Goal: Find specific page/section: Find specific page/section

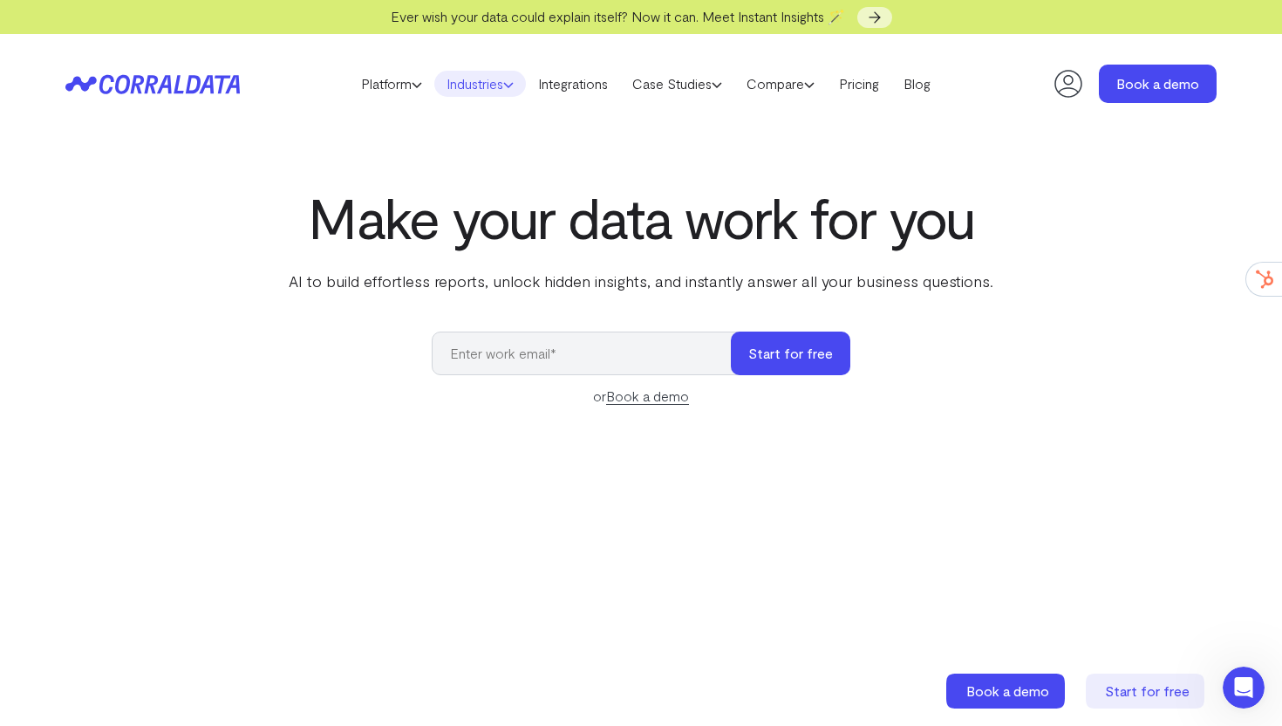
click at [462, 78] on link "Industries" at bounding box center [480, 84] width 92 height 26
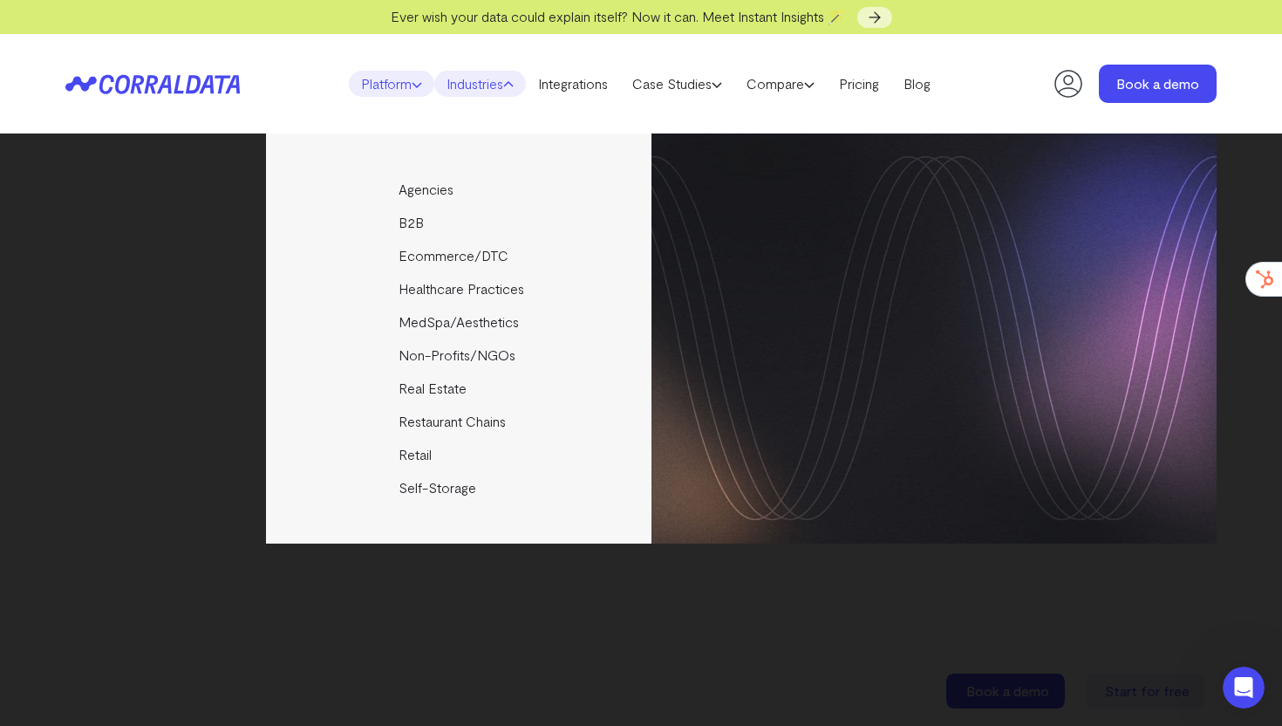
click at [413, 87] on use at bounding box center [417, 85] width 9 height 4
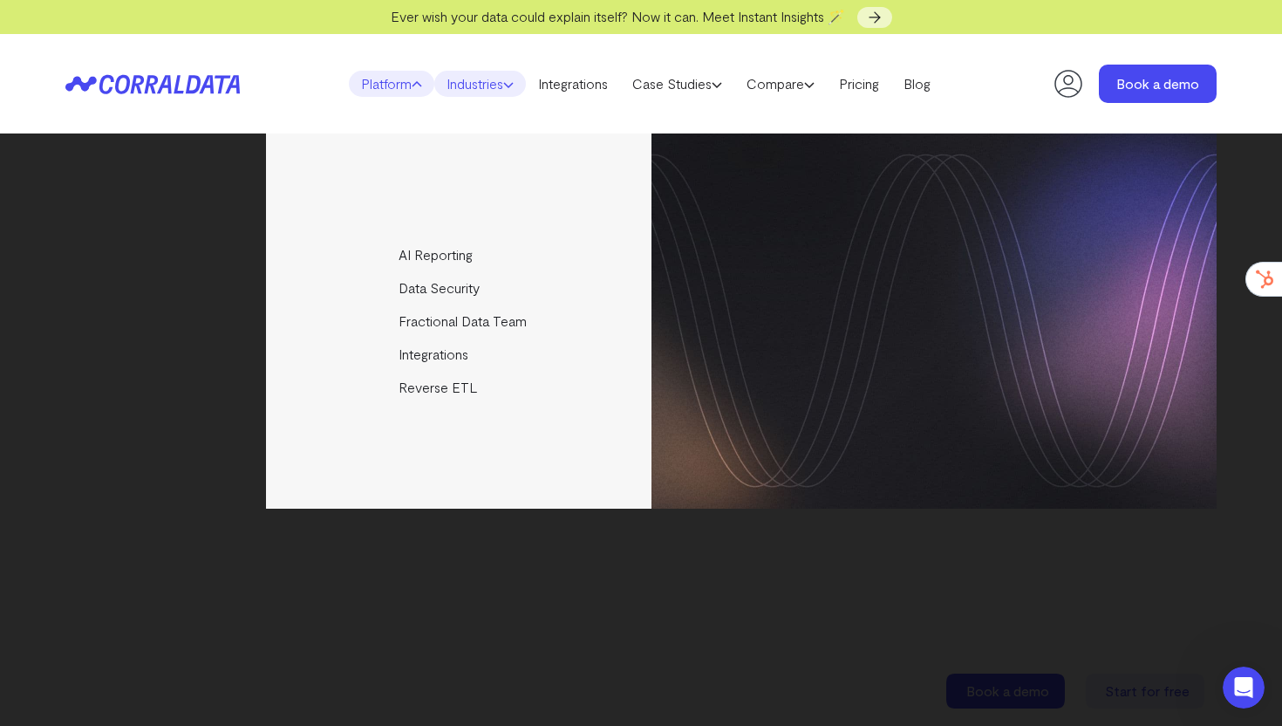
click at [498, 84] on link "Industries" at bounding box center [480, 84] width 92 height 26
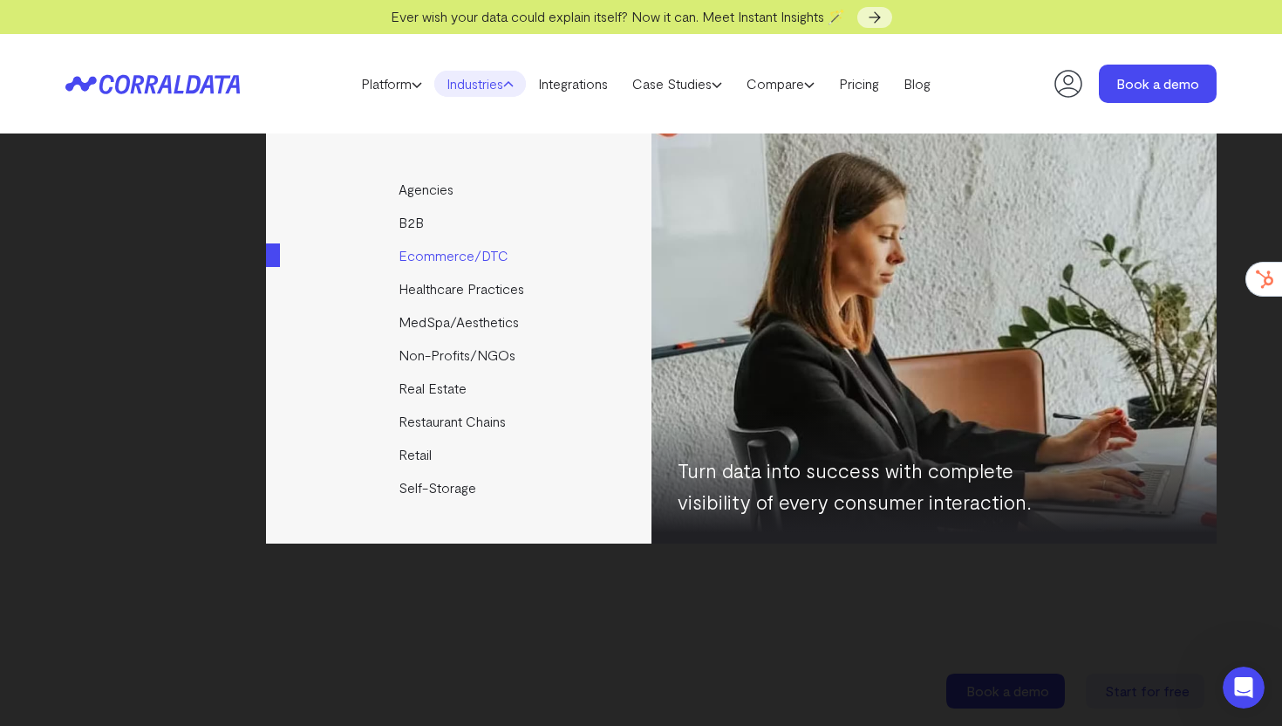
click at [458, 250] on link "Ecommerce/DTC" at bounding box center [460, 255] width 388 height 33
